Goal: Entertainment & Leisure: Consume media (video, audio)

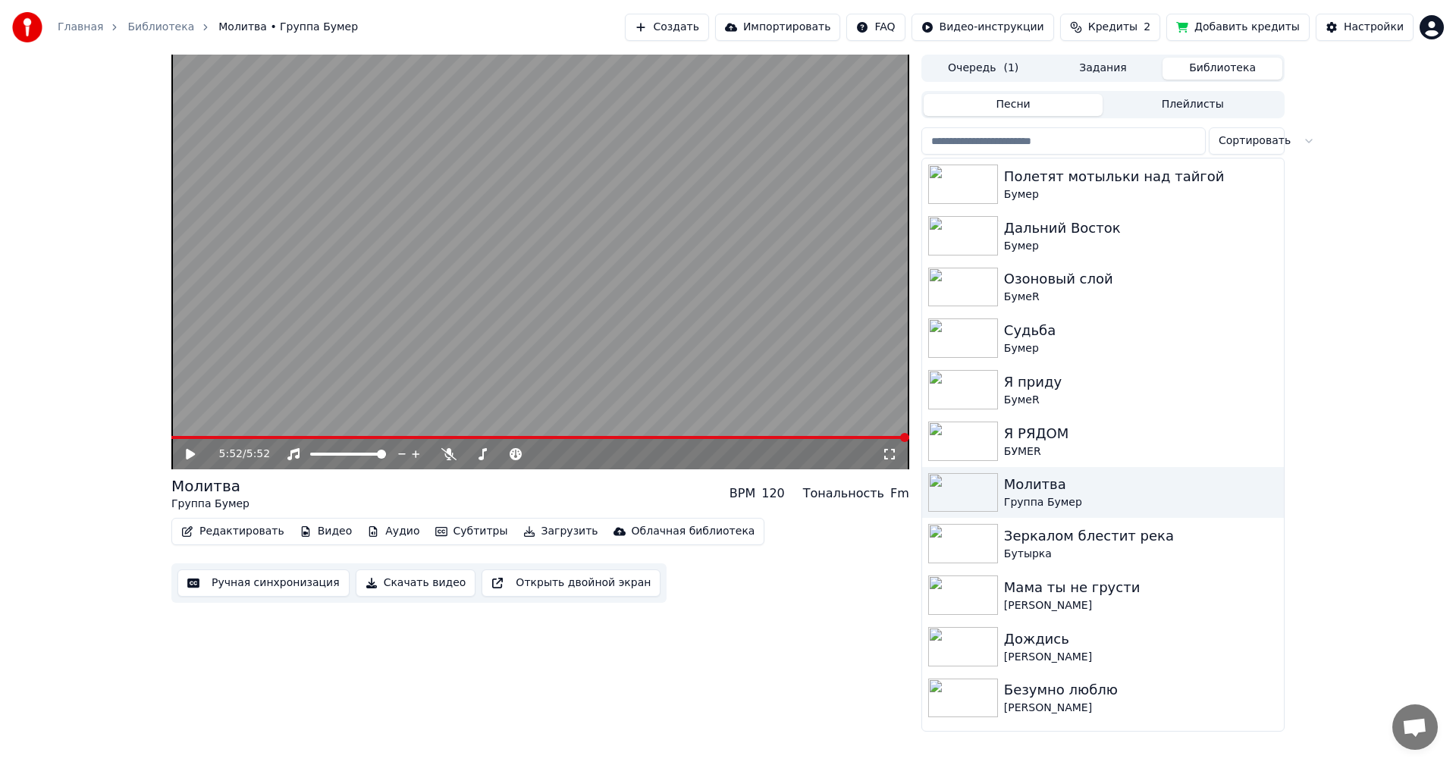
click at [187, 451] on icon at bounding box center [190, 454] width 9 height 11
click at [792, 245] on video at bounding box center [540, 262] width 738 height 415
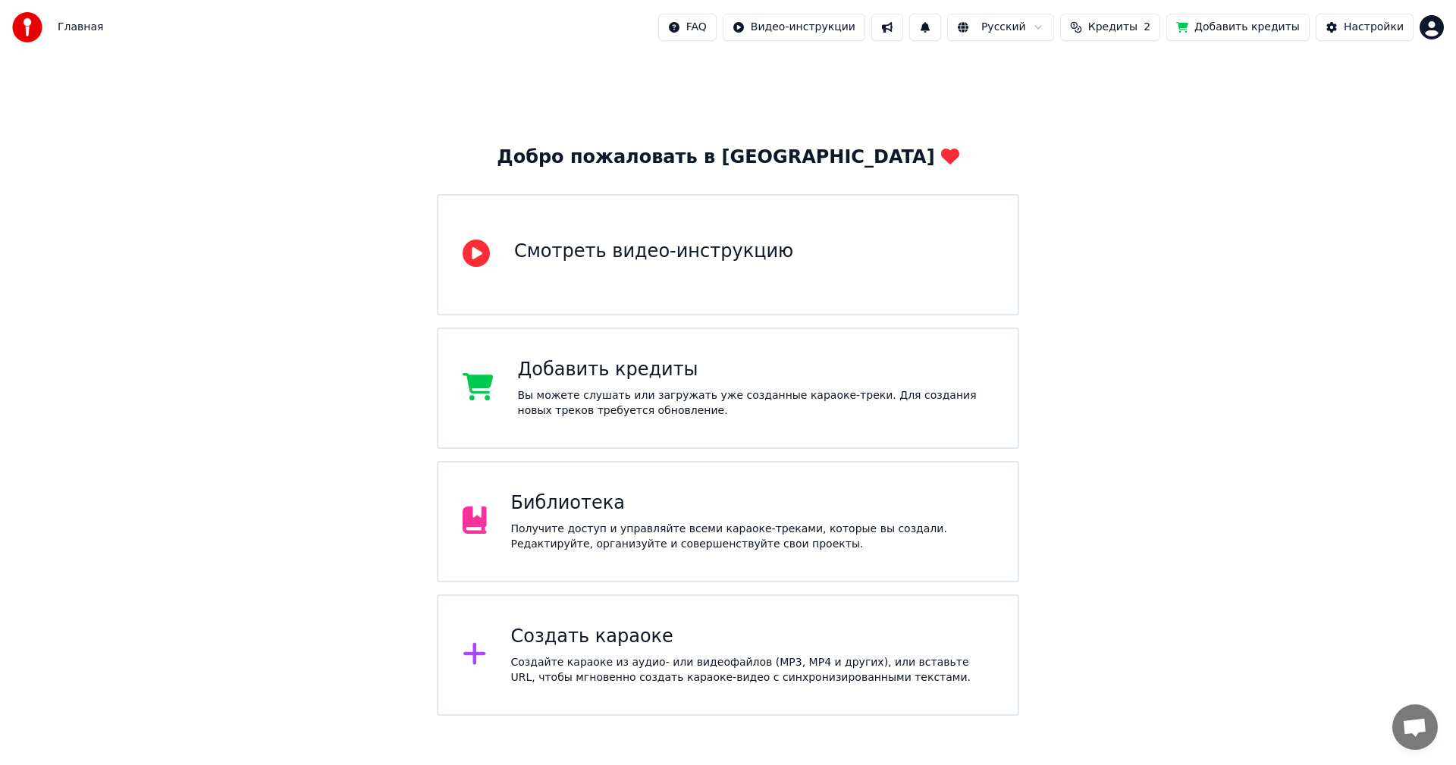
click at [710, 504] on div "Библиотека" at bounding box center [752, 503] width 483 height 24
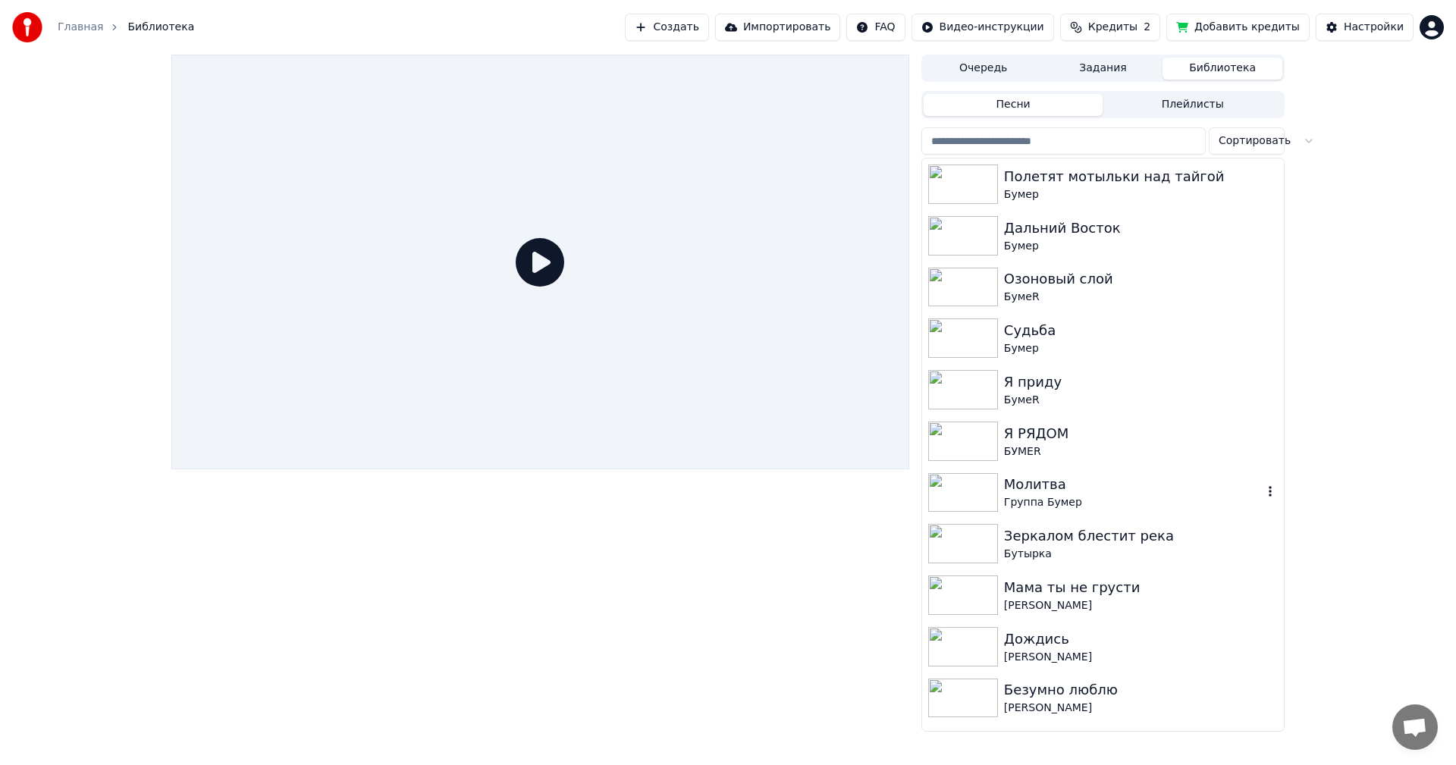
click at [964, 488] on img at bounding box center [963, 492] width 70 height 39
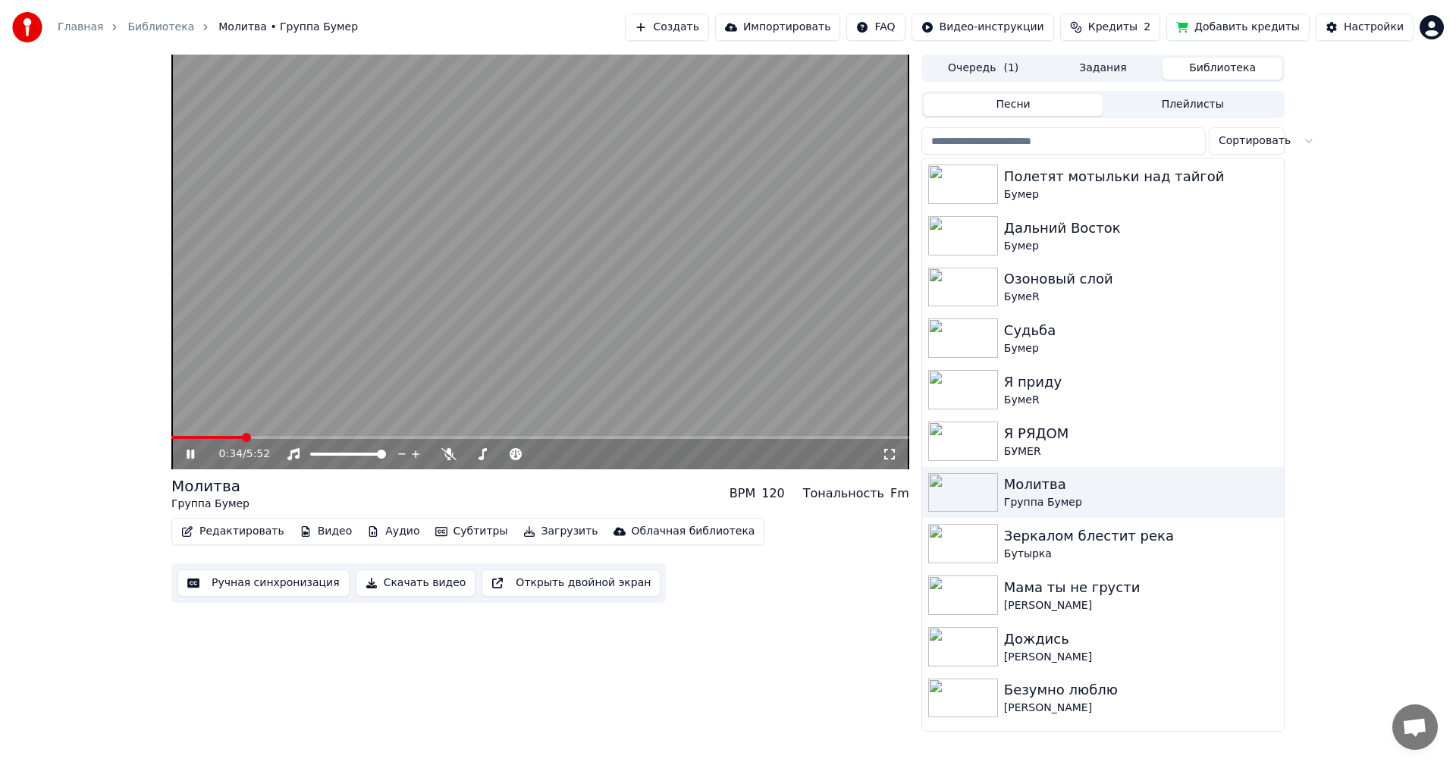
click at [887, 453] on icon at bounding box center [889, 454] width 15 height 12
